Goal: Task Accomplishment & Management: Use online tool/utility

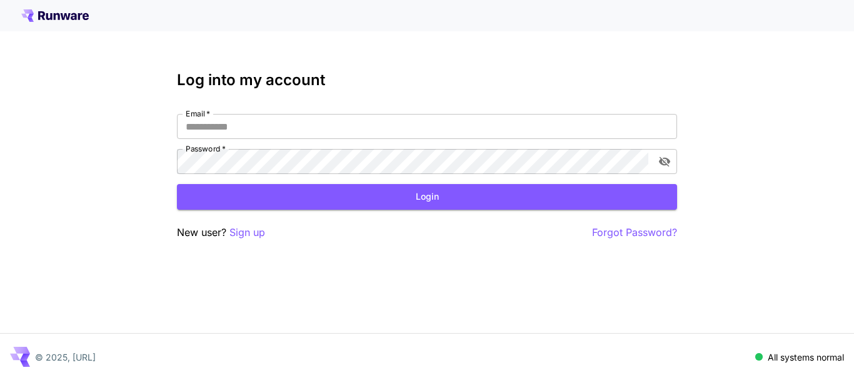
type input "**********"
click at [0, 183] on div "**********" at bounding box center [427, 190] width 854 height 380
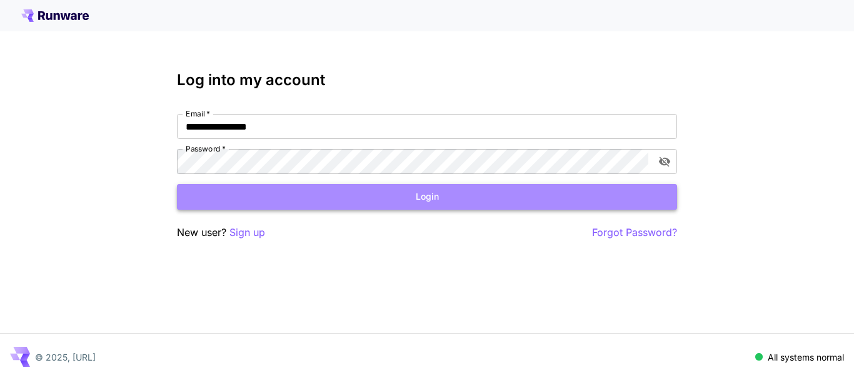
click at [399, 205] on button "Login" at bounding box center [427, 197] width 500 height 26
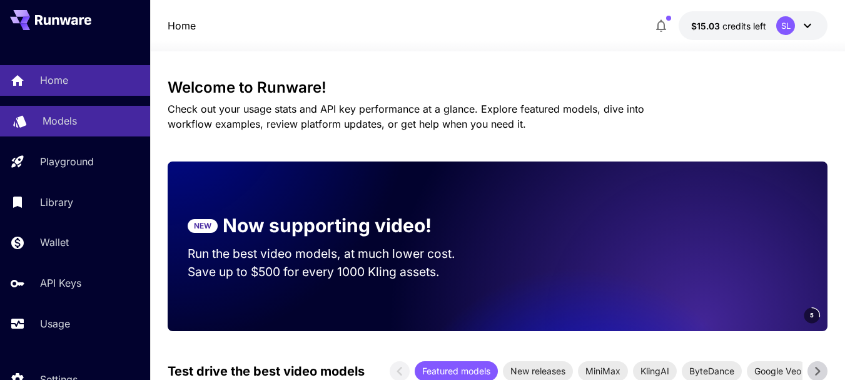
click at [77, 121] on div "Models" at bounding box center [92, 120] width 98 height 15
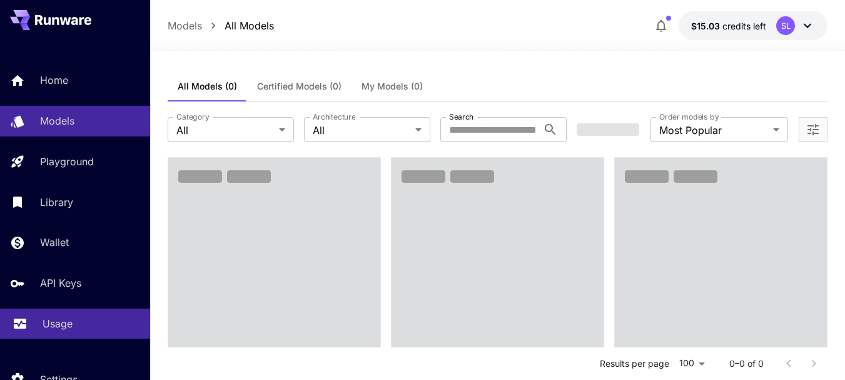
click at [78, 319] on div "Usage" at bounding box center [92, 323] width 98 height 15
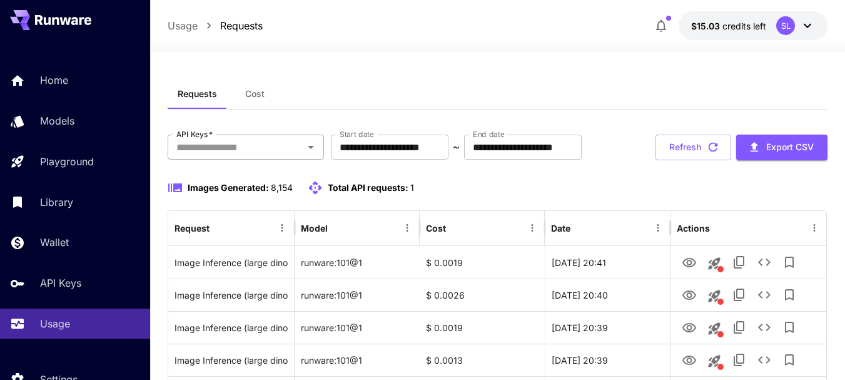
click at [261, 148] on input "API Keys   *" at bounding box center [235, 147] width 128 height 18
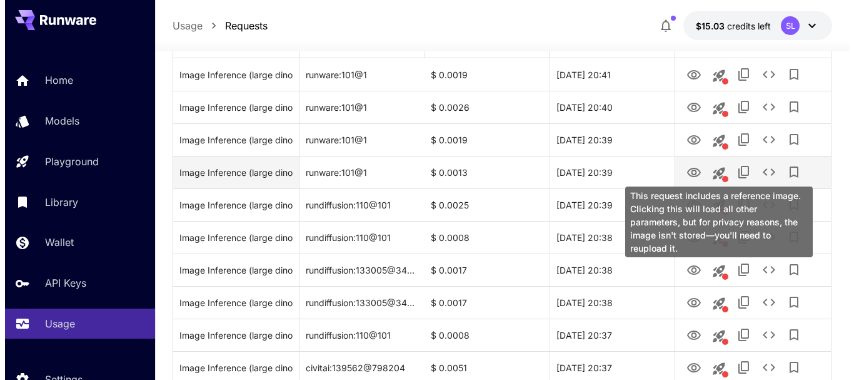
scroll to position [250, 0]
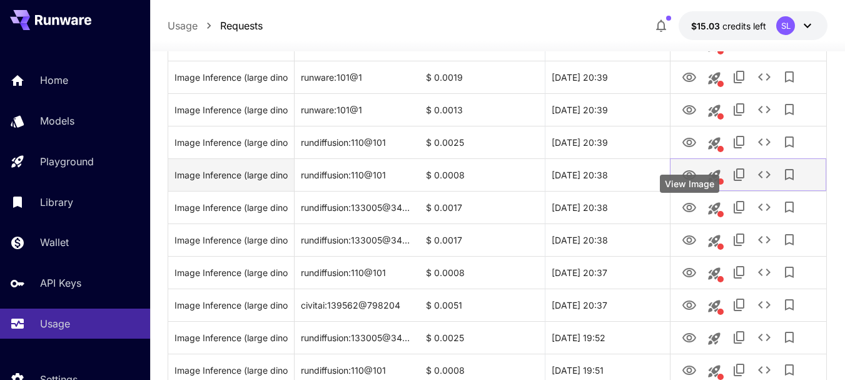
click at [685, 183] on icon "View Image" at bounding box center [689, 175] width 15 height 15
click at [764, 182] on icon "See details" at bounding box center [764, 174] width 15 height 15
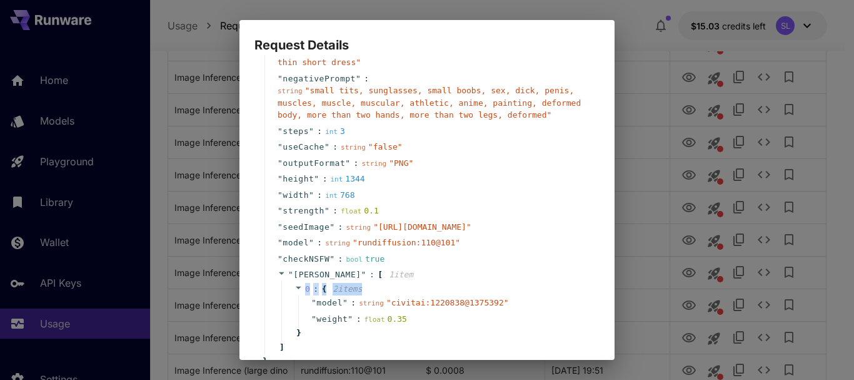
drag, startPoint x: 306, startPoint y: 264, endPoint x: 392, endPoint y: 261, distance: 85.7
click at [390, 281] on div "0 : { 2 item s " model " : string " civitai:1220838@1375392 " " weight " : floa…" at bounding box center [435, 311] width 309 height 60
click at [410, 266] on div "" [PERSON_NAME] " : [ 1 item 0 : { 2 item s " model " : string " civitai:122083…" at bounding box center [429, 310] width 329 height 88
drag, startPoint x: 308, startPoint y: 201, endPoint x: 598, endPoint y: 202, distance: 289.6
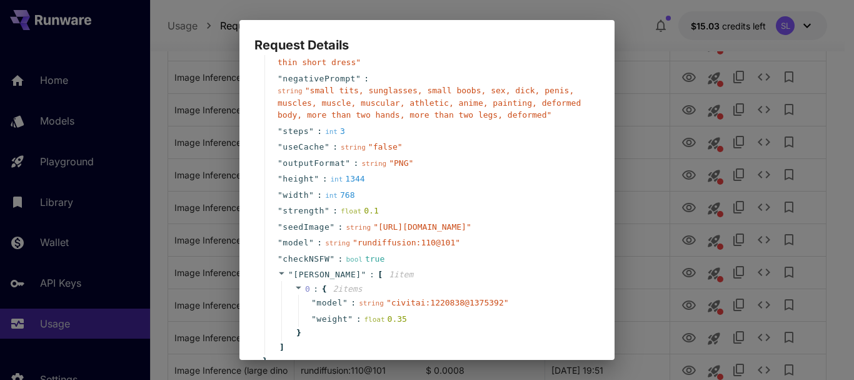
click at [472, 222] on span "" [URL][DOMAIN_NAME] "" at bounding box center [422, 226] width 98 height 9
copy span "[URL][DOMAIN_NAME]"
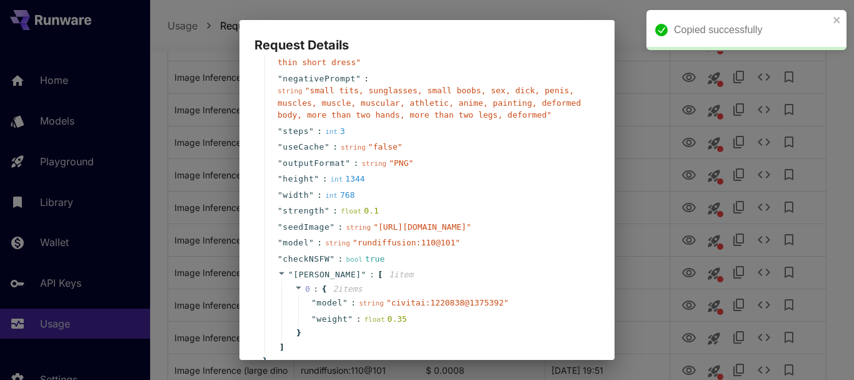
click at [438, 187] on div "" width " : int 768" at bounding box center [429, 195] width 329 height 16
drag, startPoint x: 306, startPoint y: 205, endPoint x: 596, endPoint y: 197, distance: 289.7
click at [472, 222] on span "" [URL][DOMAIN_NAME] "" at bounding box center [422, 226] width 98 height 9
copy span "[URL][DOMAIN_NAME]"
